Goal: Information Seeking & Learning: Learn about a topic

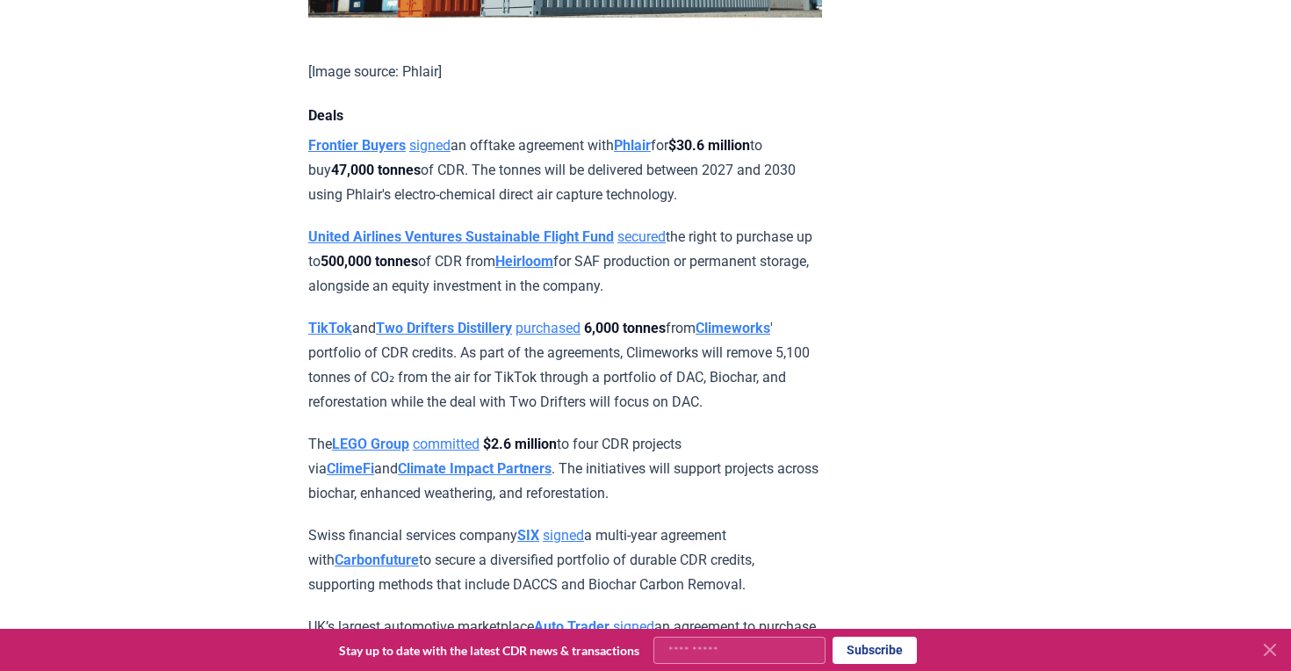
scroll to position [1386, 0]
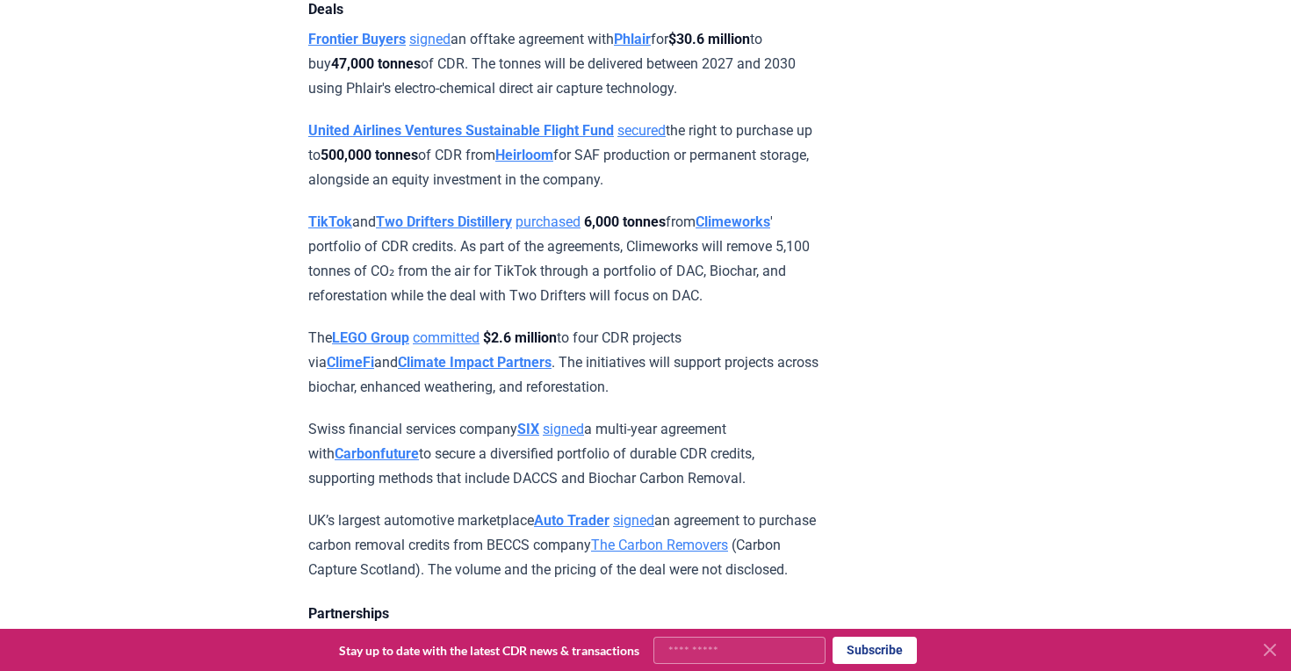
click at [618, 350] on p "The LEGO Group committed $2.6 million to four CDR projects via ClimeFi and Clim…" at bounding box center [565, 363] width 514 height 74
click at [466, 337] on link "committed" at bounding box center [446, 337] width 67 height 17
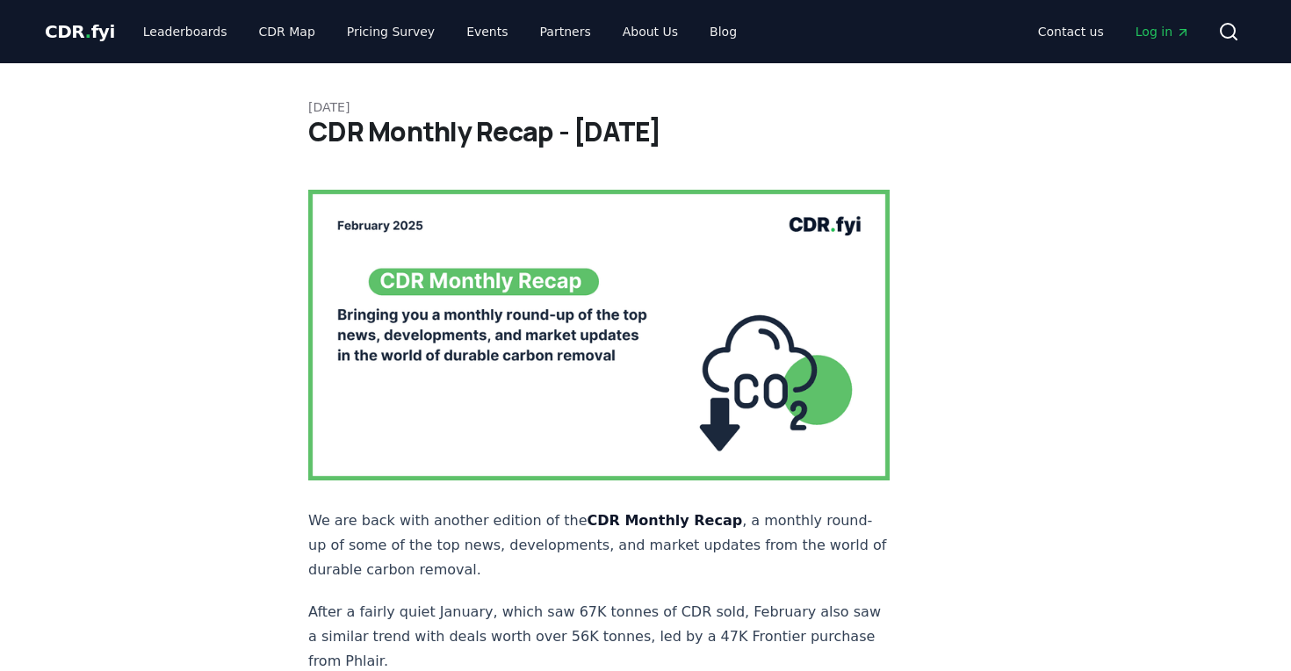
scroll to position [1386, 0]
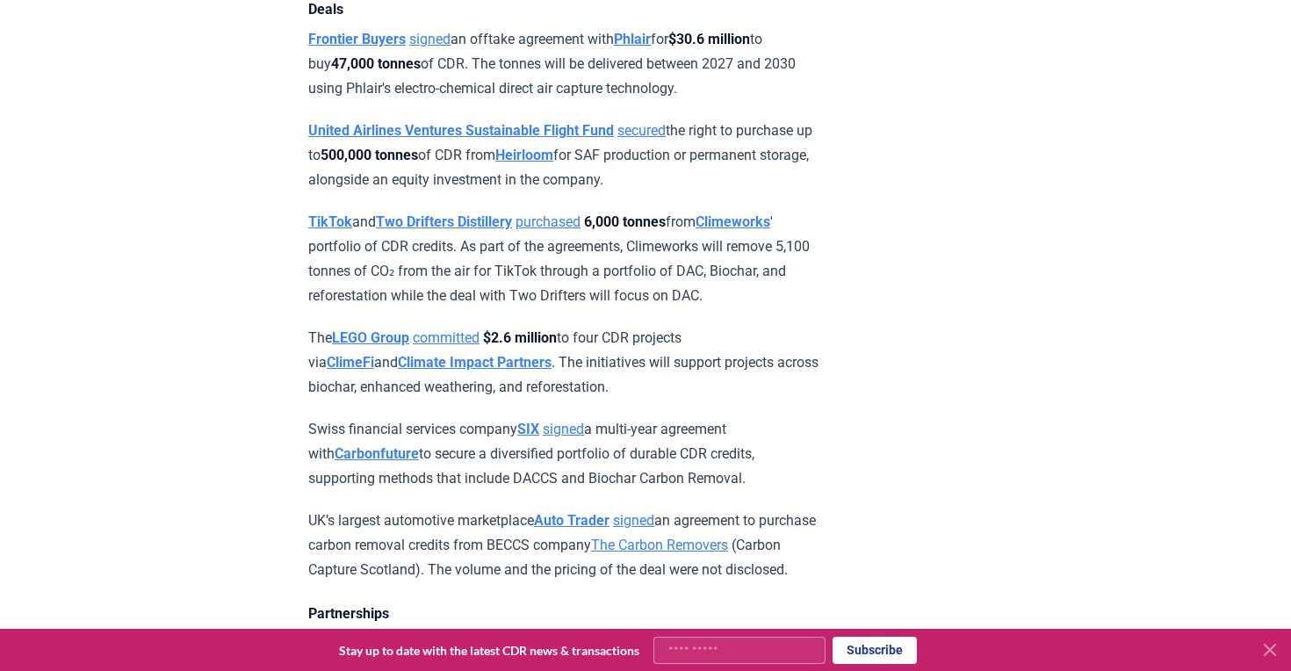
click at [372, 337] on strong "LEGO Group" at bounding box center [370, 337] width 77 height 17
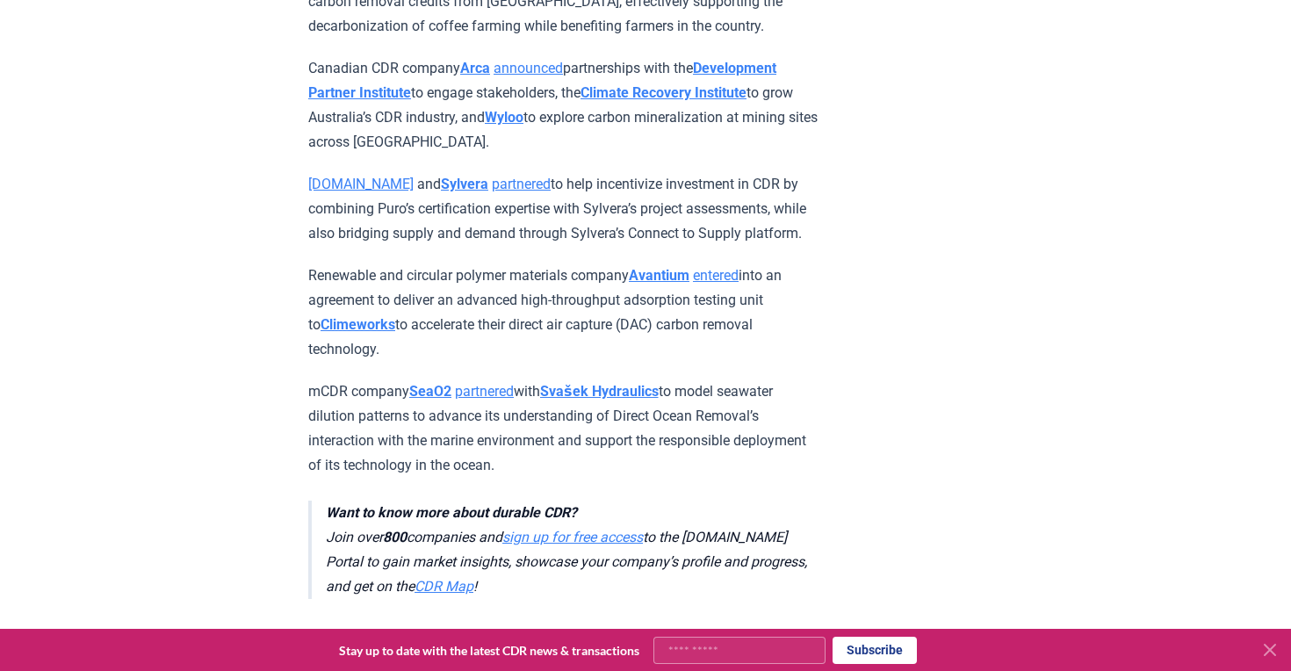
scroll to position [2199, 0]
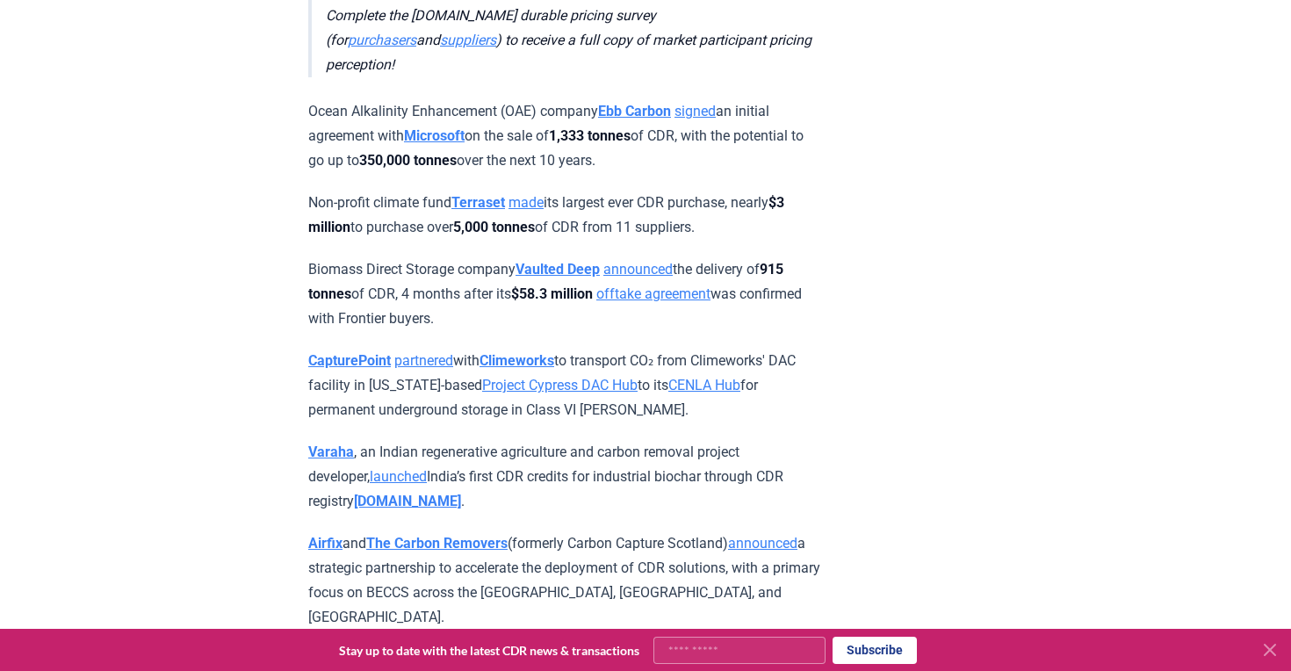
scroll to position [1483, 0]
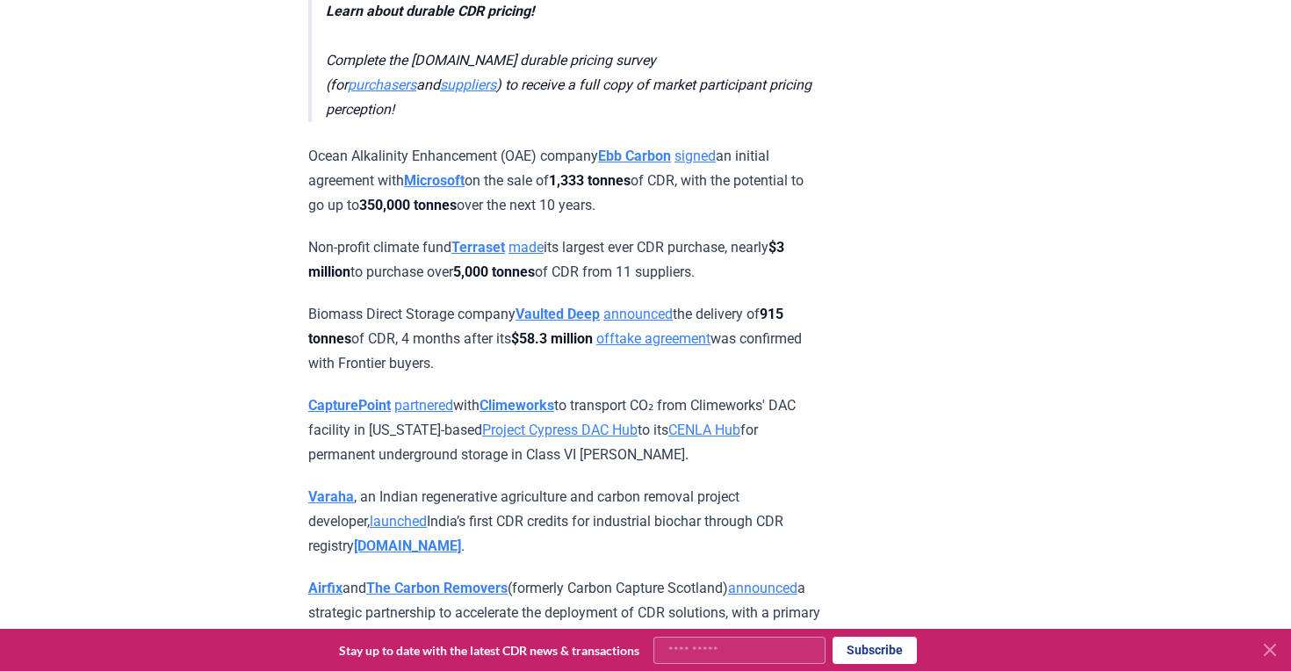
click at [580, 235] on p "Non-profit climate fund Terraset made its largest ever CDR purchase, nearly $3 …" at bounding box center [565, 259] width 514 height 49
click at [537, 240] on link "made" at bounding box center [526, 247] width 35 height 17
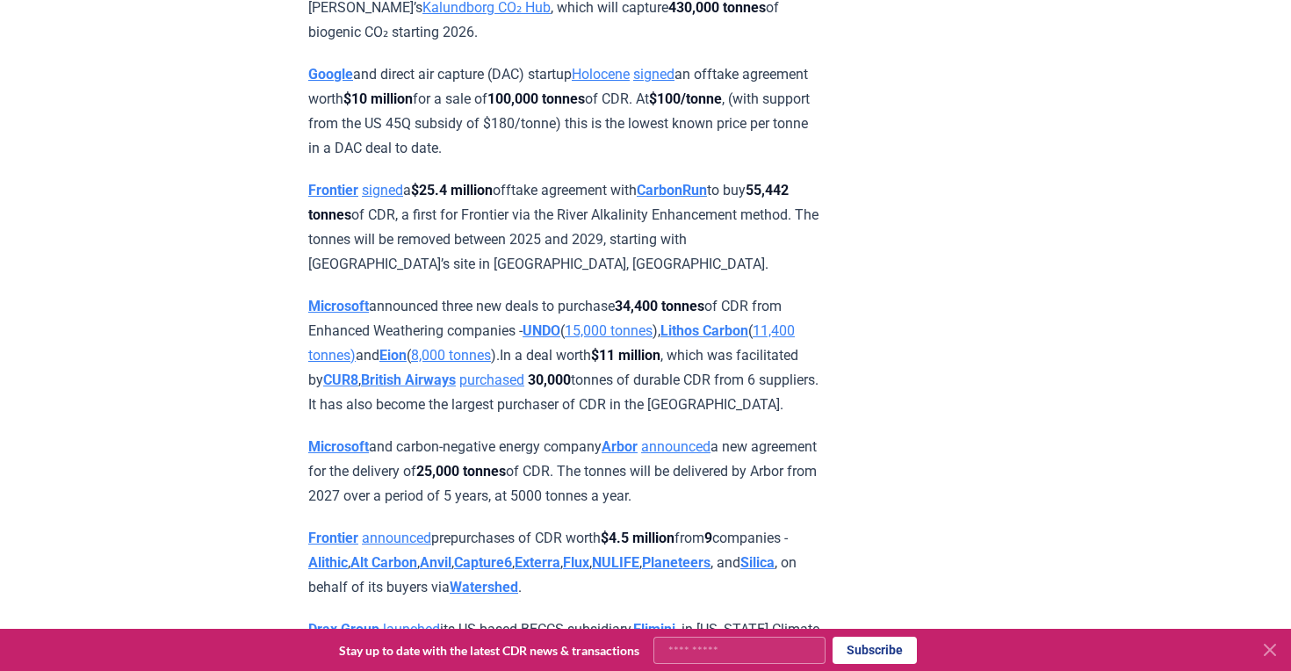
scroll to position [1454, 0]
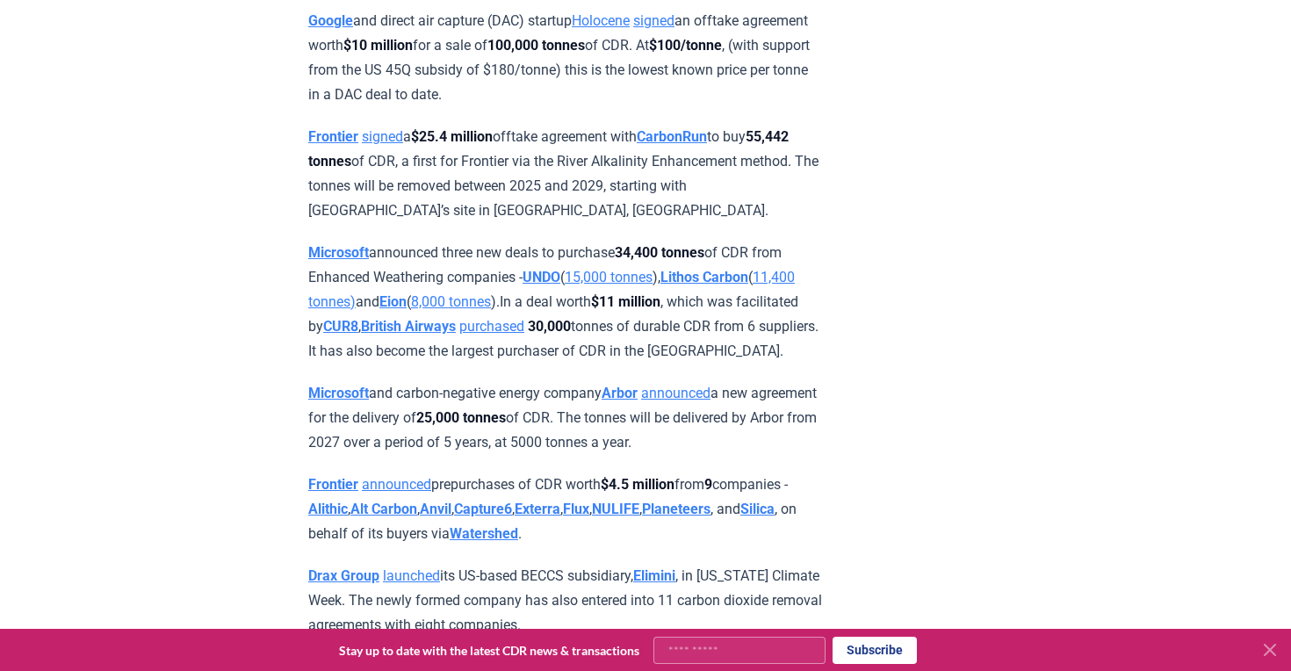
click at [390, 145] on link "signed" at bounding box center [382, 136] width 41 height 17
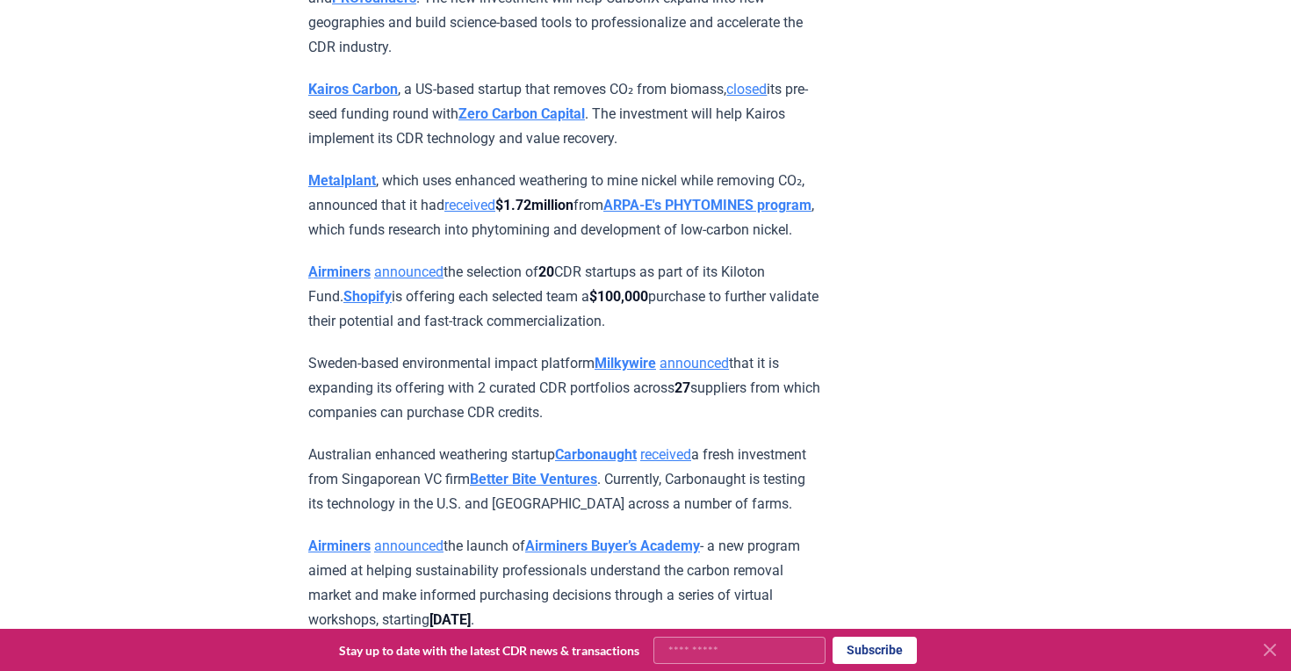
scroll to position [5942, 0]
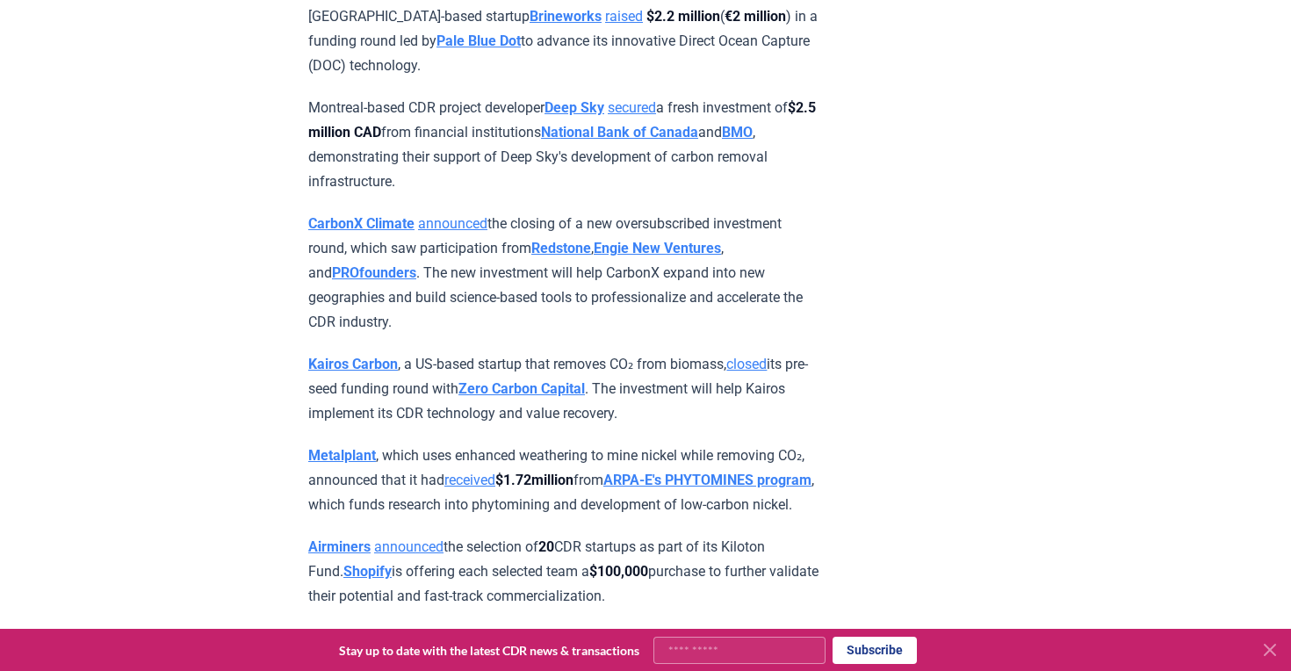
click at [620, 563] on strong "$100,000" at bounding box center [618, 571] width 59 height 17
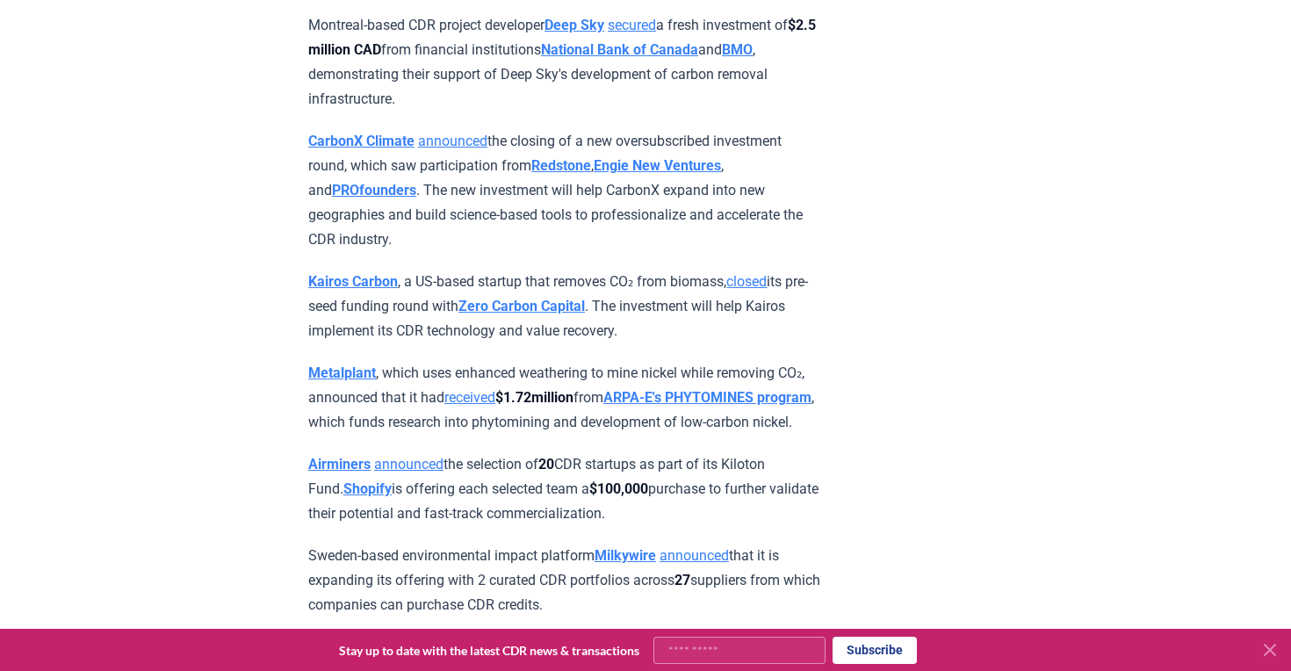
click at [399, 456] on link "announced" at bounding box center [408, 464] width 69 height 17
